Goal: Find contact information: Find contact information

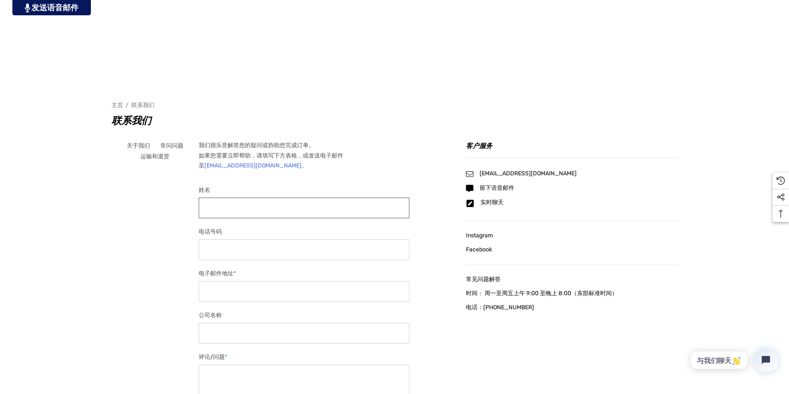
scroll to position [207, 0]
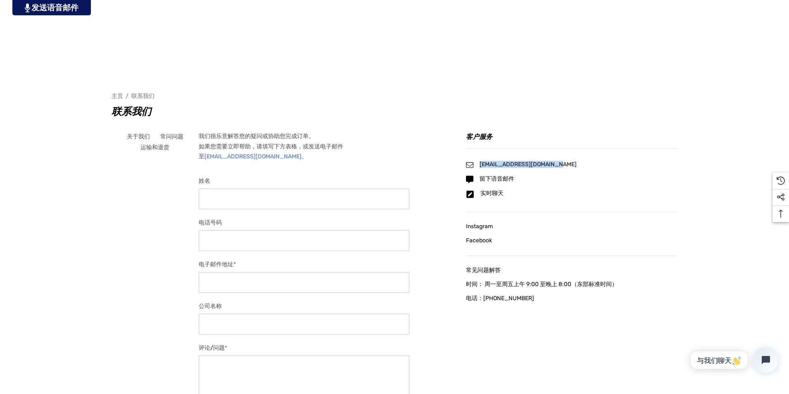
drag, startPoint x: 638, startPoint y: 165, endPoint x: 554, endPoint y: 164, distance: 83.0
click at [554, 164] on div "info@playersclubcars.com" at bounding box center [572, 164] width 212 height 7
copy font "info@playersclubcars.com"
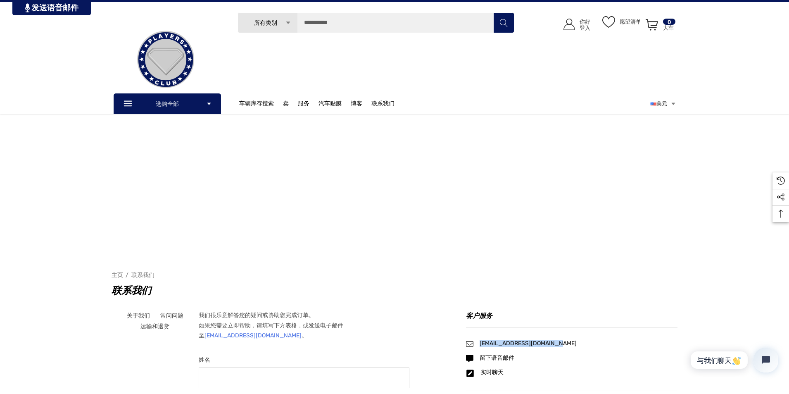
scroll to position [0, 0]
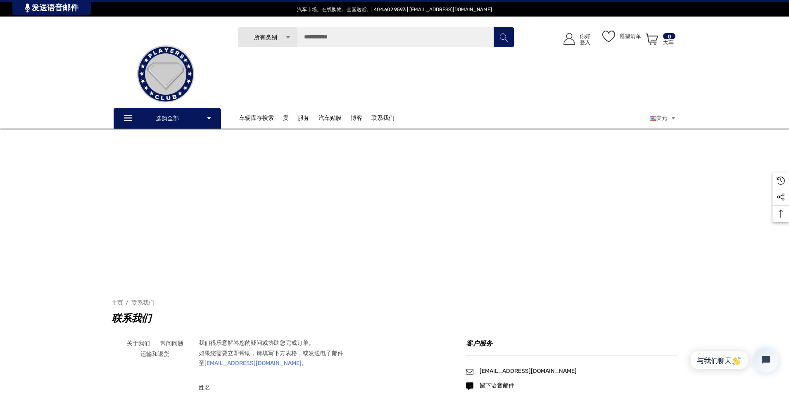
click at [293, 393] on div "姓名" at bounding box center [304, 398] width 211 height 33
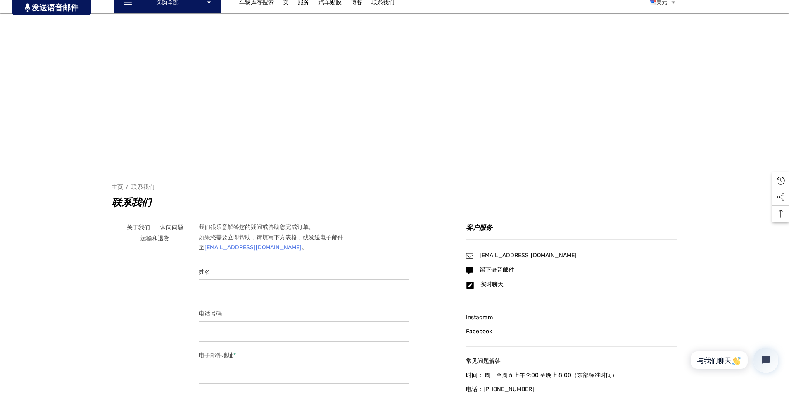
scroll to position [124, 0]
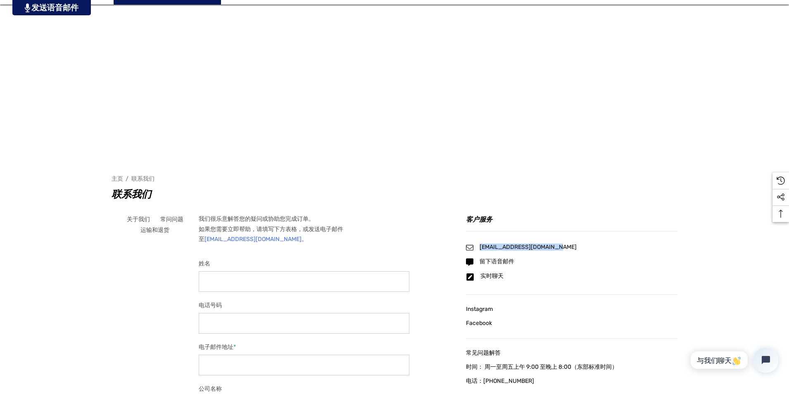
drag, startPoint x: 552, startPoint y: 249, endPoint x: 646, endPoint y: 246, distance: 93.4
click at [646, 246] on div "[EMAIL_ADDRESS][DOMAIN_NAME]" at bounding box center [572, 247] width 212 height 7
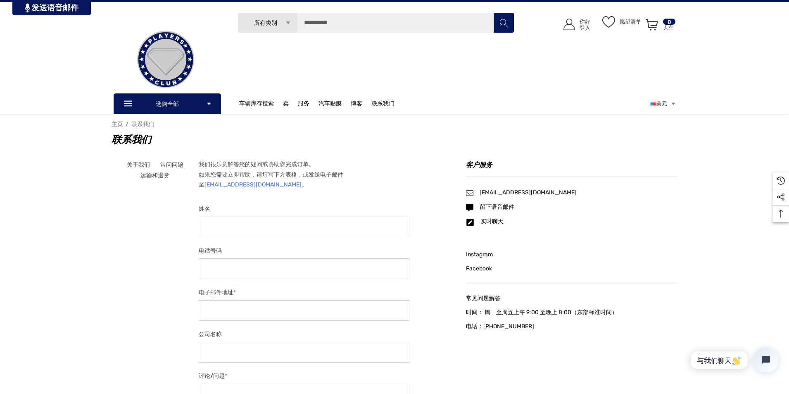
scroll to position [0, 0]
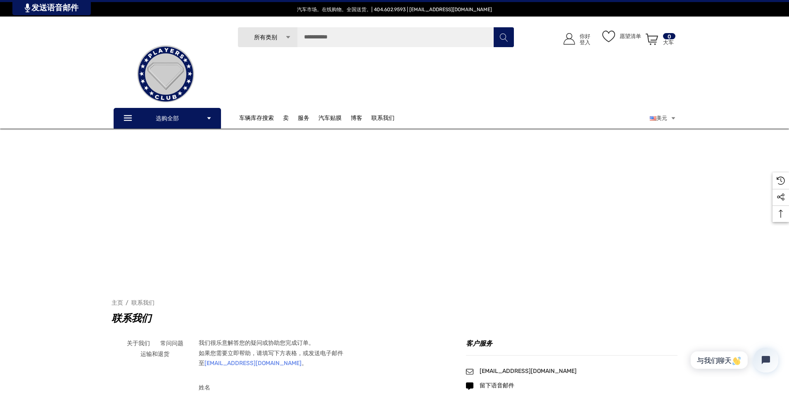
click at [282, 342] on font "我们很乐意解答您的疑问或协助您完成订单。" at bounding box center [257, 342] width 116 height 7
click at [647, 347] on h4 "客户服务" at bounding box center [572, 346] width 212 height 17
click at [390, 114] on p "联系我们" at bounding box center [387, 118] width 32 height 17
click at [384, 140] on font "关于我们" at bounding box center [391, 136] width 23 height 7
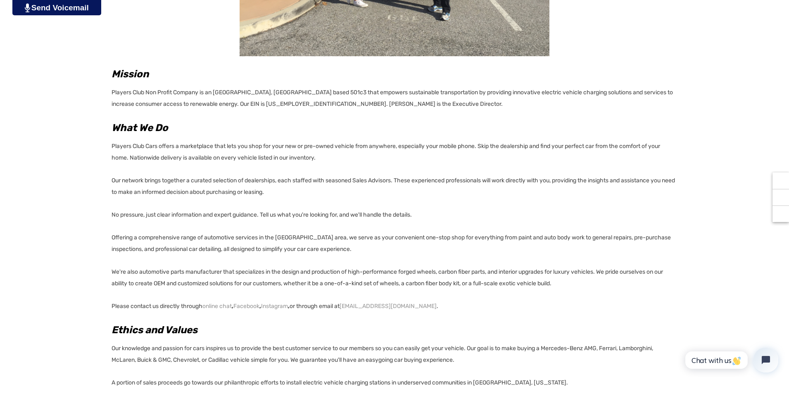
scroll to position [331, 0]
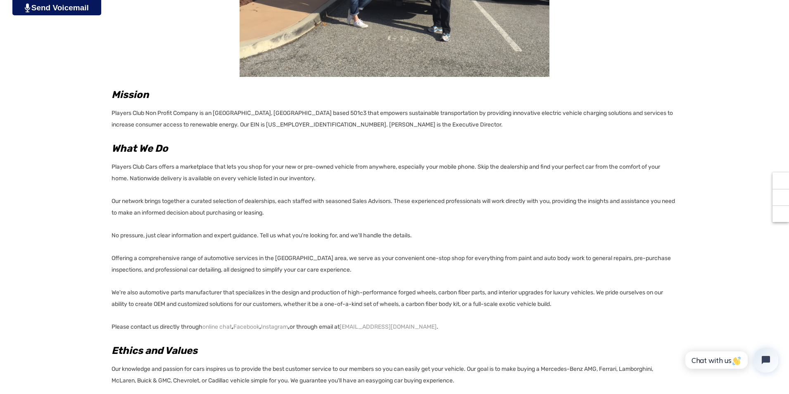
drag, startPoint x: 244, startPoint y: 131, endPoint x: 514, endPoint y: 59, distance: 279.2
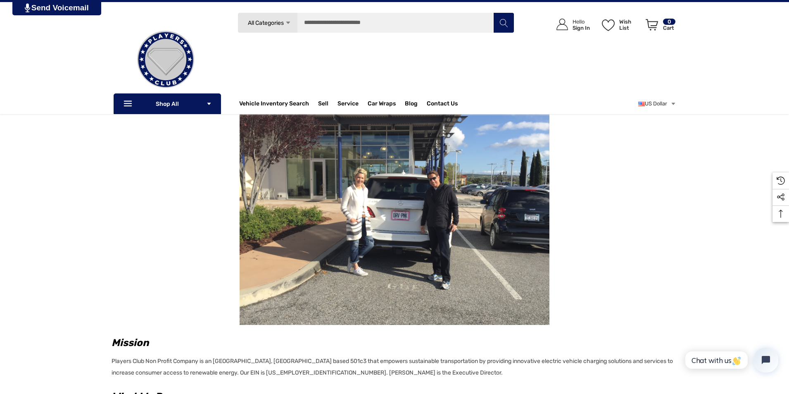
scroll to position [0, 0]
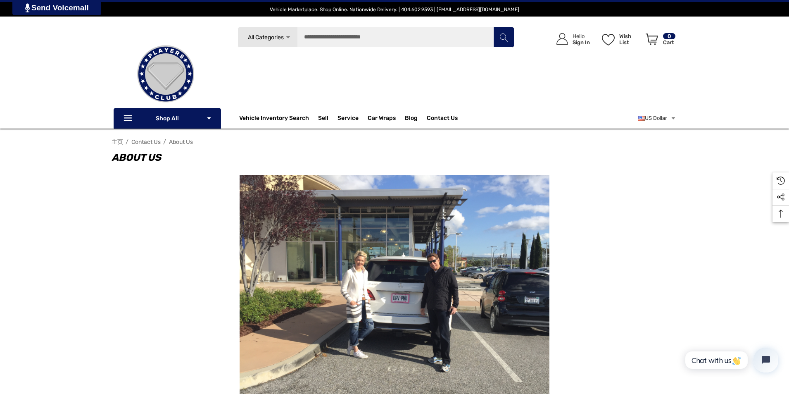
drag, startPoint x: 173, startPoint y: 231, endPoint x: 168, endPoint y: 241, distance: 10.9
click at [173, 231] on div at bounding box center [395, 291] width 566 height 233
click at [292, 43] on link "All Categories Icon Arrow Down Icon Arrow Down Icon Arrow Up Icon Arrow Up" at bounding box center [268, 37] width 60 height 21
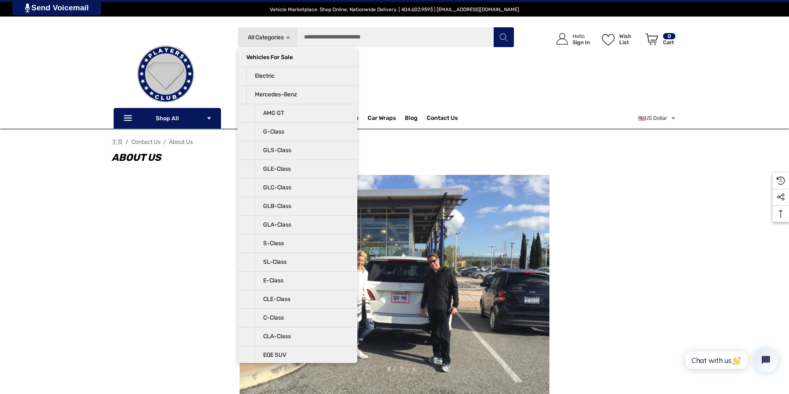
click at [292, 38] on link "All Categories Icon Arrow Down Icon Arrow Down Icon Arrow Up Icon Arrow Up" at bounding box center [268, 37] width 60 height 21
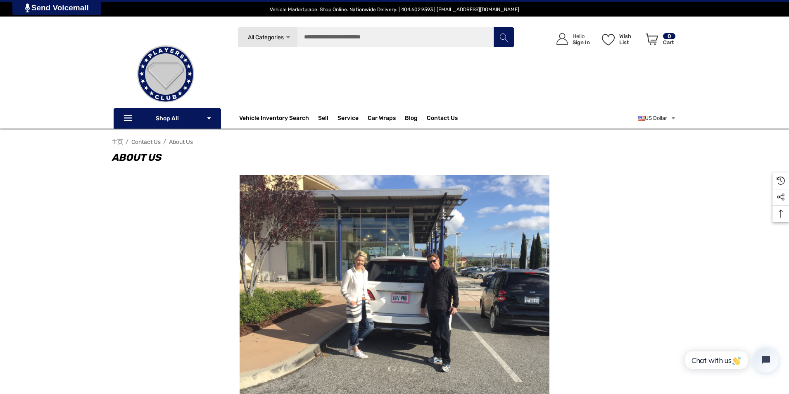
click at [606, 138] on nav "主页 Contact Us About Us" at bounding box center [395, 142] width 566 height 14
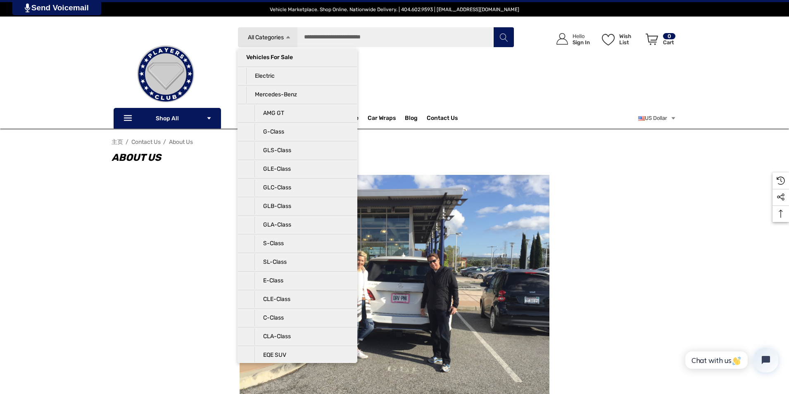
click at [698, 118] on div "Search All Categories Icon Arrow Down Icon Arrow Down Icon Arrow Up Icon Arrow …" at bounding box center [394, 78] width 789 height 102
click at [255, 30] on link "All Categories Icon Arrow Down Icon Arrow Down Icon Arrow Up Icon Arrow Up" at bounding box center [268, 37] width 60 height 21
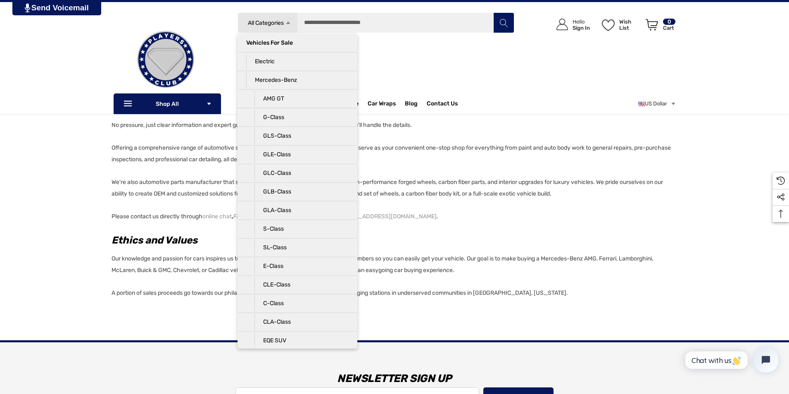
scroll to position [433, 0]
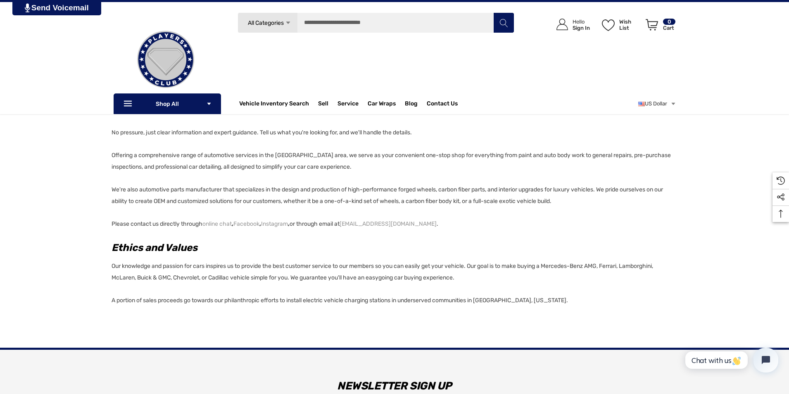
drag, startPoint x: 466, startPoint y: 102, endPoint x: 749, endPoint y: 5, distance: 299.9
click at [752, 9] on header "Vehicle Marketplace. Shop Online. Nationwide Delivery. | 404.602.9593 | info@pl…" at bounding box center [394, 57] width 789 height 114
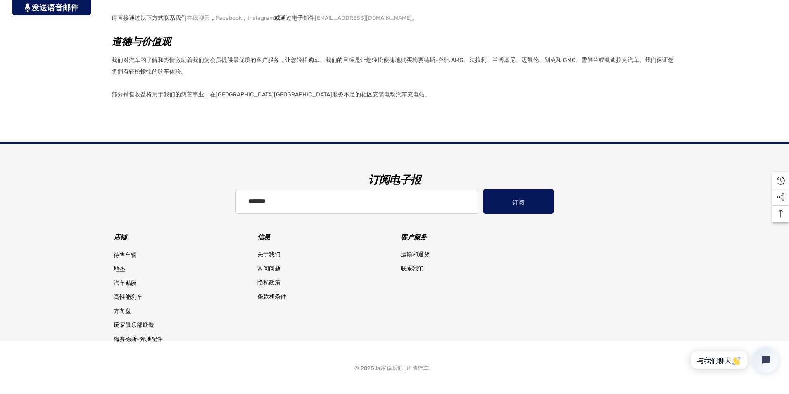
scroll to position [605, 0]
click at [414, 265] on font "联系我们" at bounding box center [412, 267] width 23 height 7
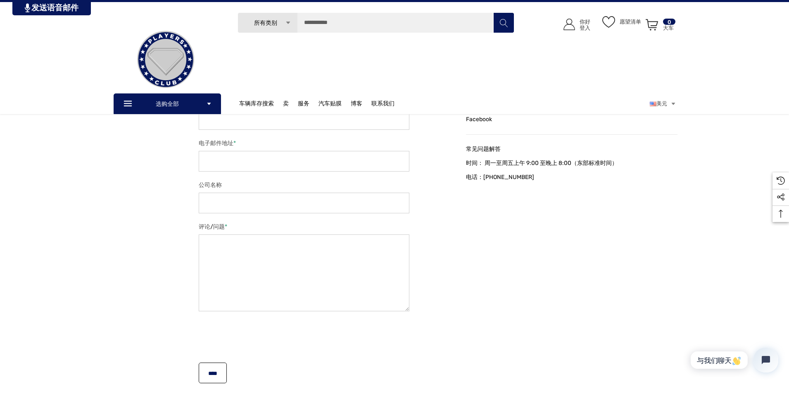
scroll to position [121, 0]
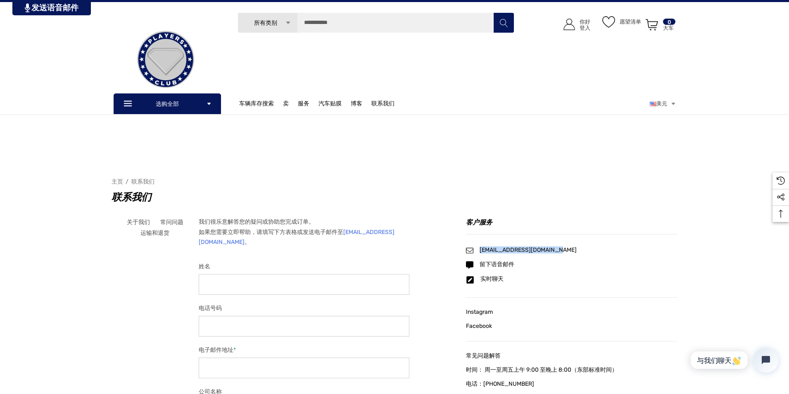
drag, startPoint x: 646, startPoint y: 250, endPoint x: 554, endPoint y: 249, distance: 91.7
click at [554, 249] on div "info@playersclubcars.com" at bounding box center [572, 250] width 212 height 7
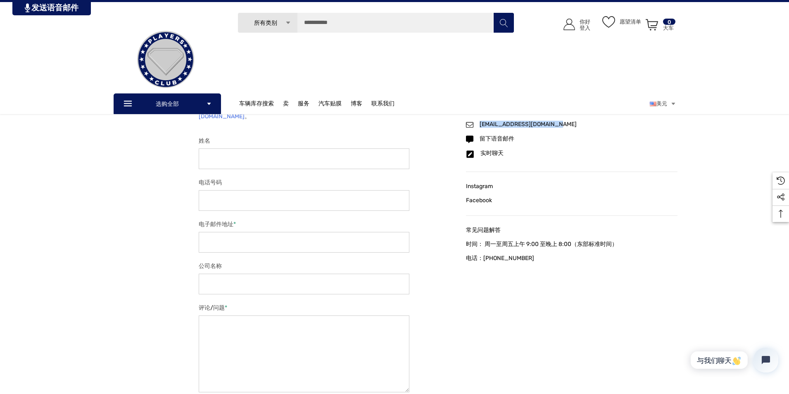
scroll to position [245, 0]
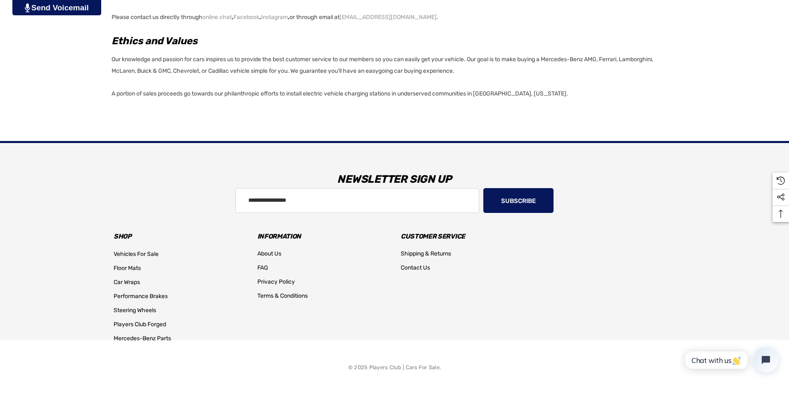
drag, startPoint x: 136, startPoint y: 108, endPoint x: 109, endPoint y: 94, distance: 31.2
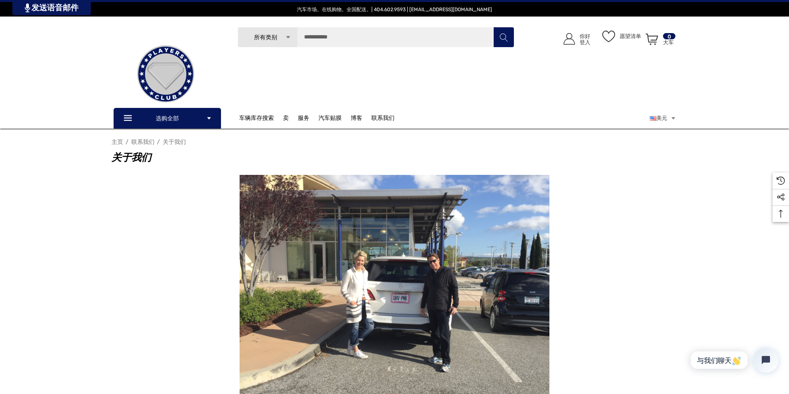
click at [115, 143] on font "主页" at bounding box center [118, 141] width 12 height 7
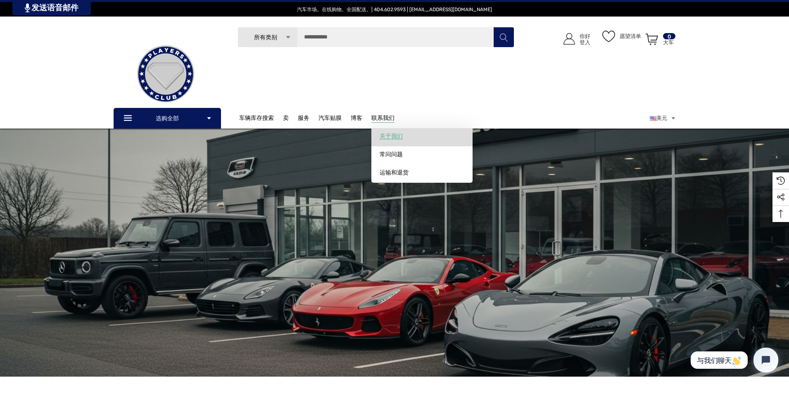
click at [383, 136] on font "关于我们" at bounding box center [391, 136] width 23 height 7
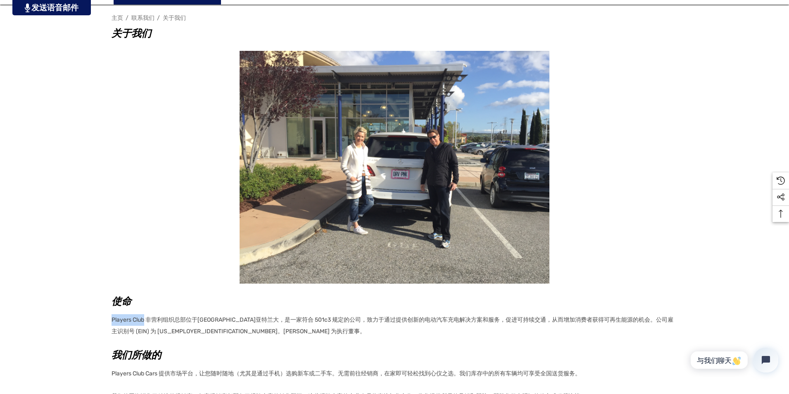
drag, startPoint x: 143, startPoint y: 319, endPoint x: 113, endPoint y: 324, distance: 30.2
click at [113, 324] on p "Players Club 非营利组织总部位于佐治亚州亚特兰大，是一家符合 501c3 规定的公司，致力于通过提供创新的电动汽车充电解决方案和服务，促进可持续交…" at bounding box center [395, 325] width 566 height 26
copy font "Players Club"
click at [239, 342] on div "使命 Players Club 非营利组织总部位于佐治亚州亚特兰大，是一家符合 501c3 规定的公司，致力于通过提供创新的电动汽车充电解决方案和服务，促进可…" at bounding box center [395, 316] width 566 height 530
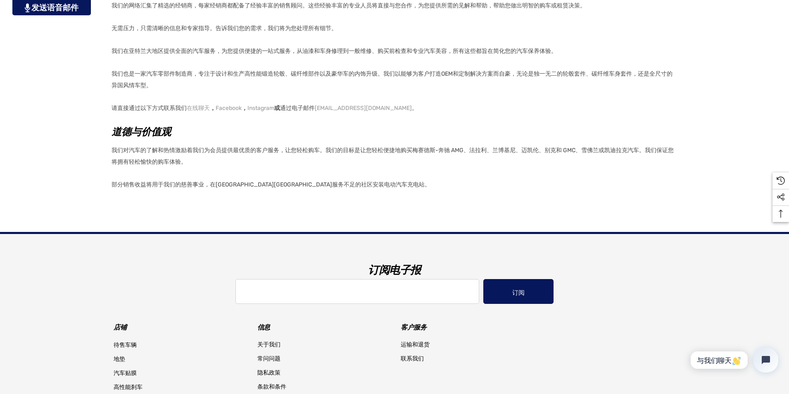
drag, startPoint x: 366, startPoint y: 222, endPoint x: 369, endPoint y: 226, distance: 4.7
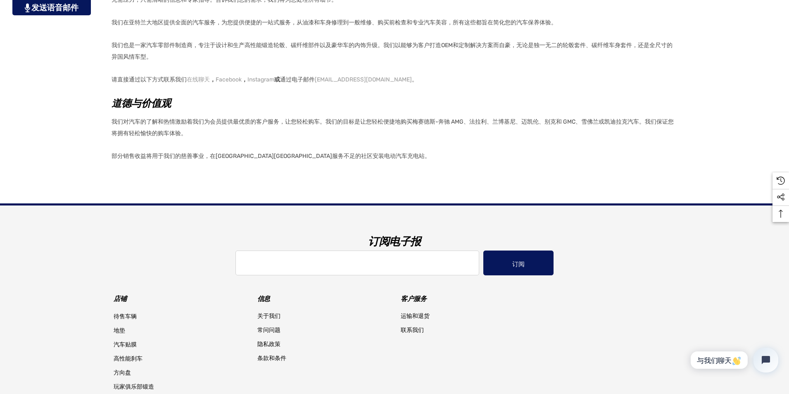
scroll to position [605, 0]
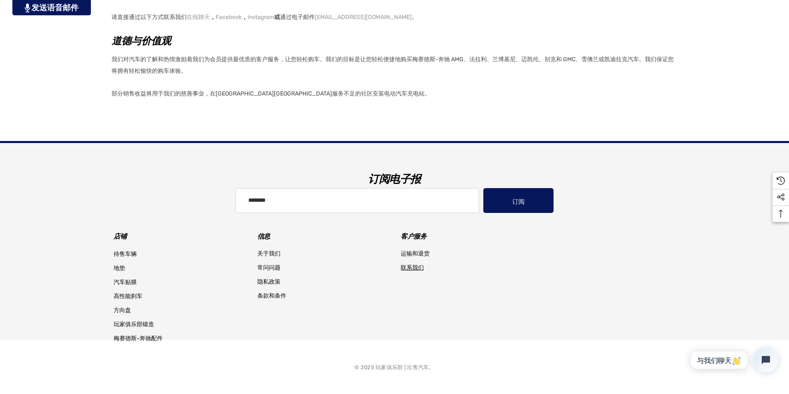
click at [404, 266] on font "联系我们" at bounding box center [412, 267] width 23 height 7
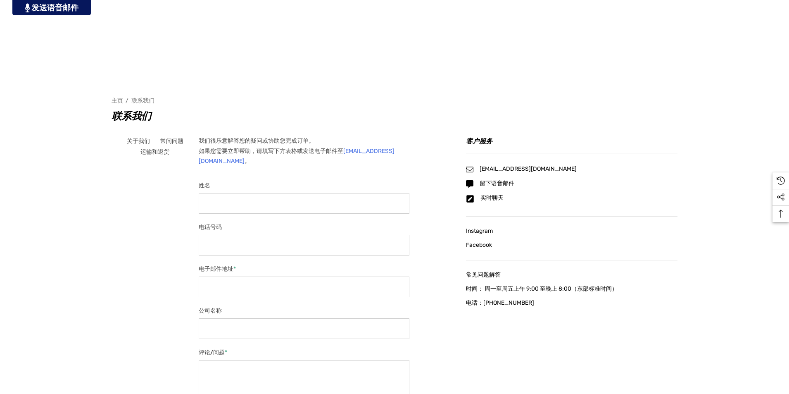
scroll to position [207, 0]
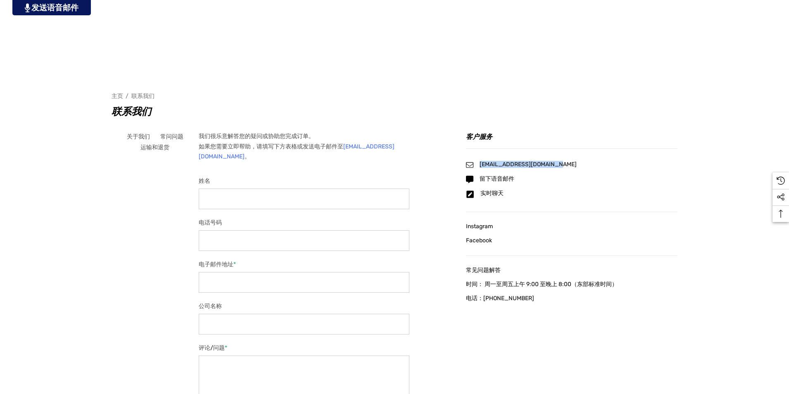
drag, startPoint x: 654, startPoint y: 164, endPoint x: 553, endPoint y: 164, distance: 101.6
click at [553, 164] on div "[EMAIL_ADDRESS][DOMAIN_NAME]" at bounding box center [572, 164] width 212 height 7
copy font "[EMAIL_ADDRESS][DOMAIN_NAME]"
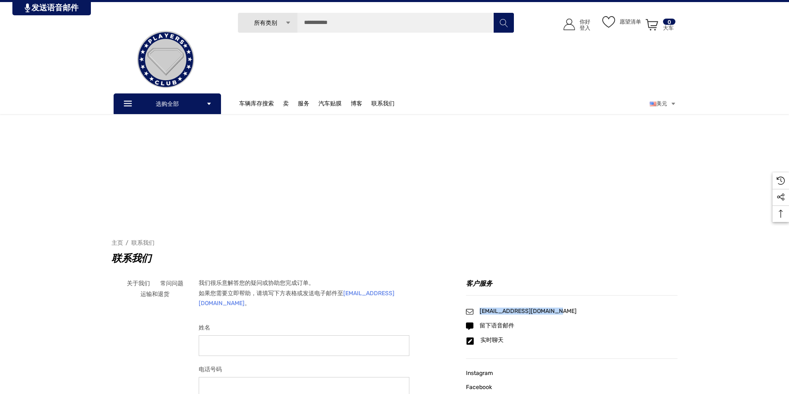
scroll to position [0, 0]
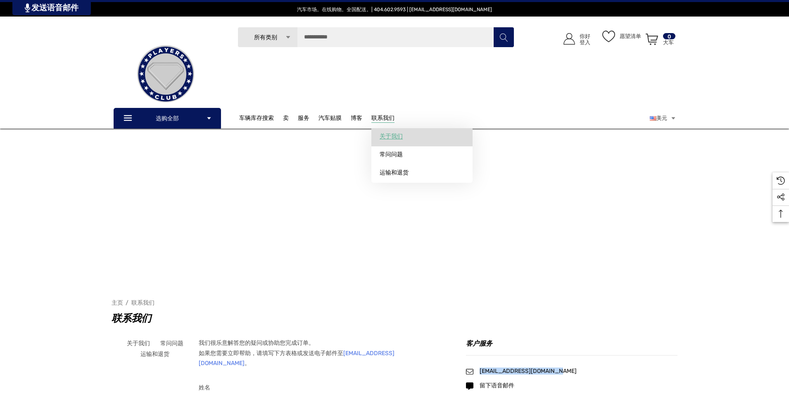
click at [385, 142] on link "关于我们" at bounding box center [421, 136] width 101 height 17
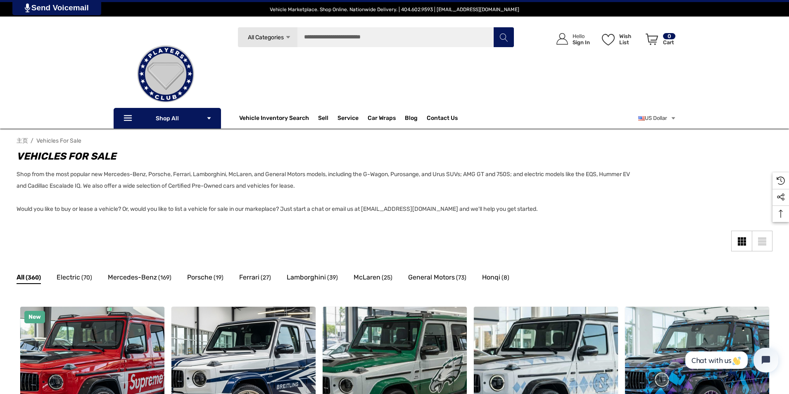
click at [331, 11] on span "Vehicle Marketplace. Shop Online. Nationwide Delivery. | 404.602.9593 | [EMAIL_…" at bounding box center [395, 10] width 250 height 6
click at [447, 116] on span "Contact Us" at bounding box center [442, 118] width 31 height 9
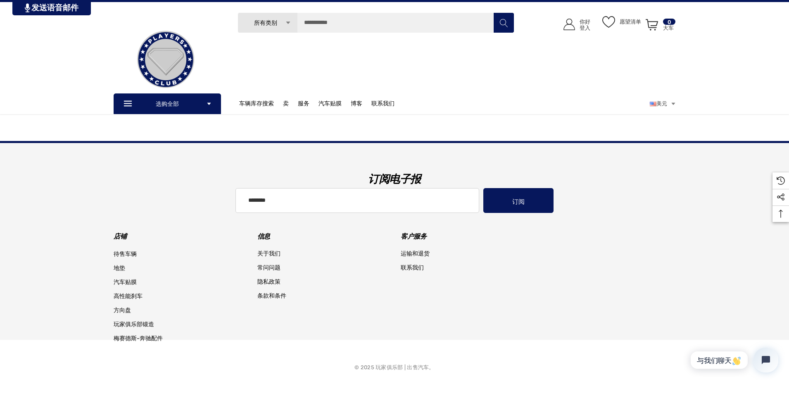
scroll to position [399, 0]
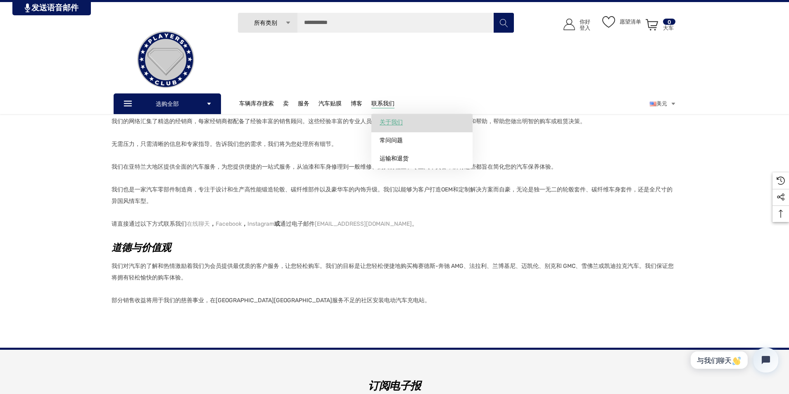
click at [381, 125] on font "关于我们" at bounding box center [391, 122] width 23 height 7
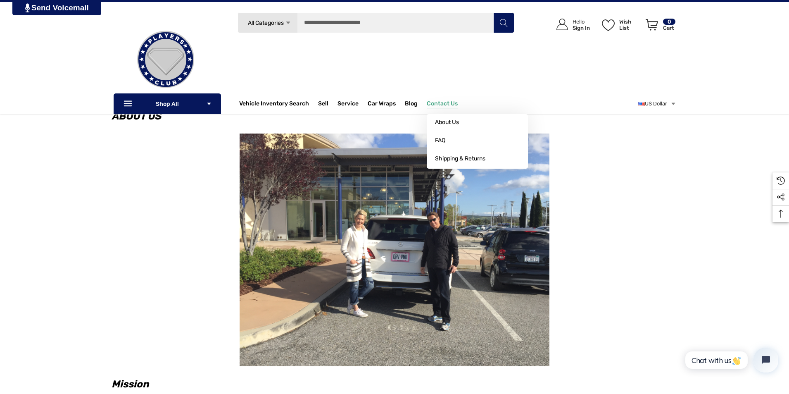
click at [433, 102] on span "Contact Us" at bounding box center [442, 104] width 31 height 9
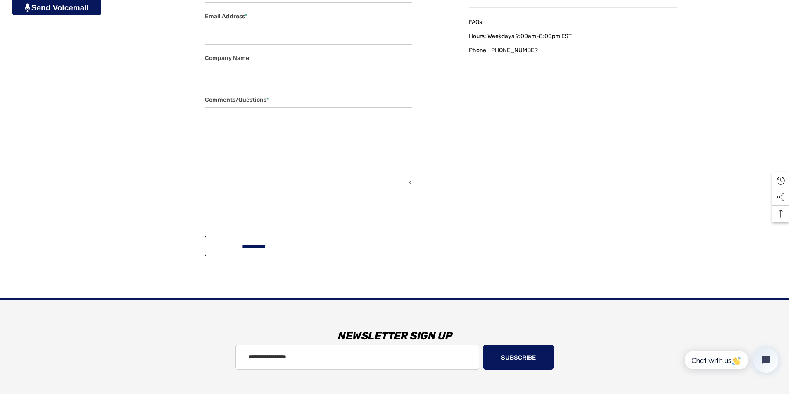
drag, startPoint x: 616, startPoint y: 50, endPoint x: 571, endPoint y: 89, distance: 59.4
drag, startPoint x: 571, startPoint y: 89, endPoint x: 714, endPoint y: 36, distance: 152.0
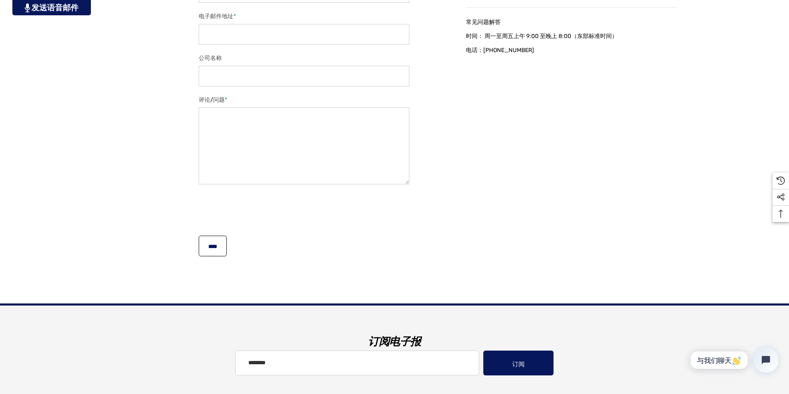
drag, startPoint x: 579, startPoint y: 62, endPoint x: 558, endPoint y: 103, distance: 46.7
drag, startPoint x: 558, startPoint y: 103, endPoint x: 571, endPoint y: 62, distance: 42.9
click at [534, 54] on font "电话：404.602.9593" at bounding box center [500, 50] width 68 height 7
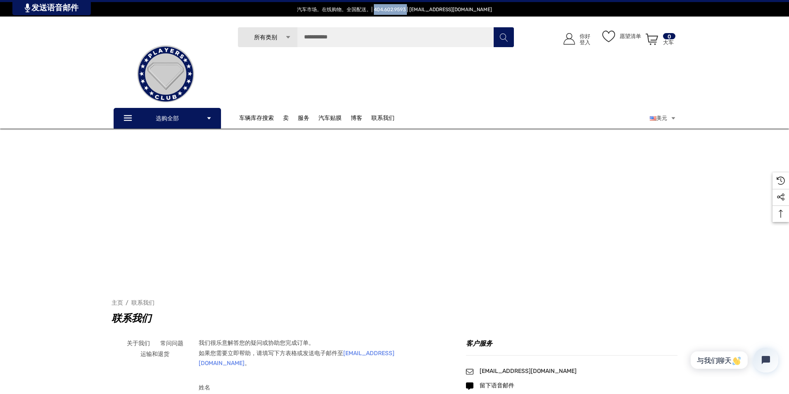
drag, startPoint x: 418, startPoint y: 10, endPoint x: 384, endPoint y: 14, distance: 33.7
click at [384, 14] on span "汽车市场。在线购物。全国配送。| 404.602.9593 | info@playersclubcars.com" at bounding box center [395, 9] width 756 height 14
copy font "404.602.9593"
